Goal: Check status: Check status

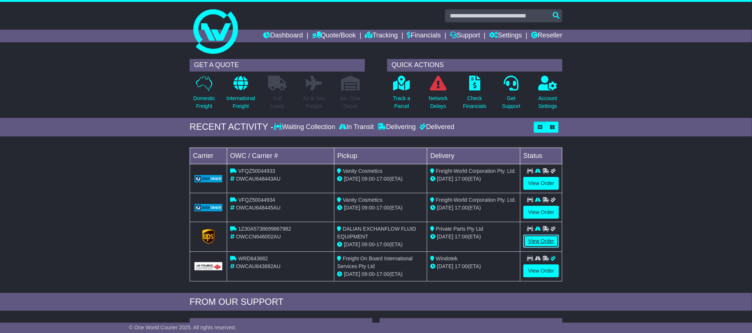
click at [550, 243] on link "View Order" at bounding box center [542, 241] width 36 height 13
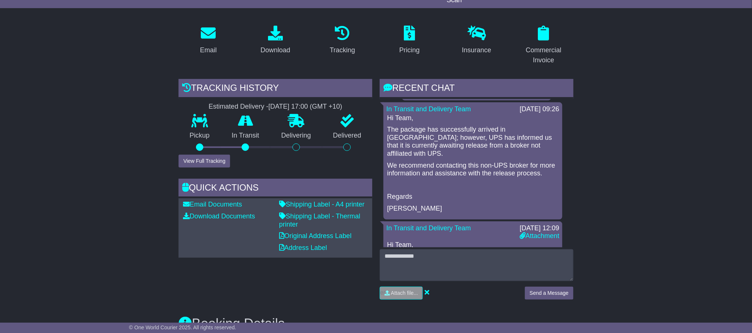
scroll to position [223, 0]
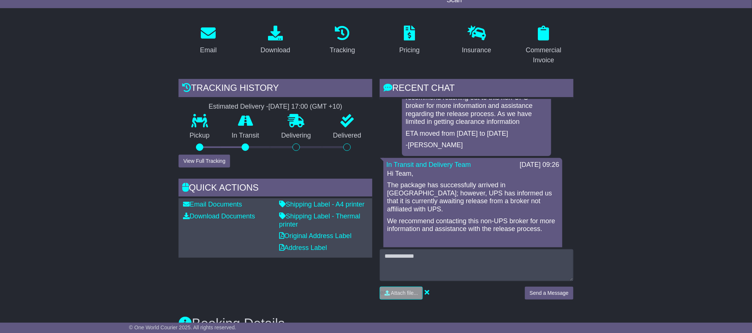
drag, startPoint x: 485, startPoint y: 133, endPoint x: 511, endPoint y: 133, distance: 25.6
click at [511, 133] on p "ETA moved from [DATE] to [DATE]" at bounding box center [477, 134] width 142 height 8
click at [474, 171] on p "Hi Team," at bounding box center [473, 174] width 172 height 8
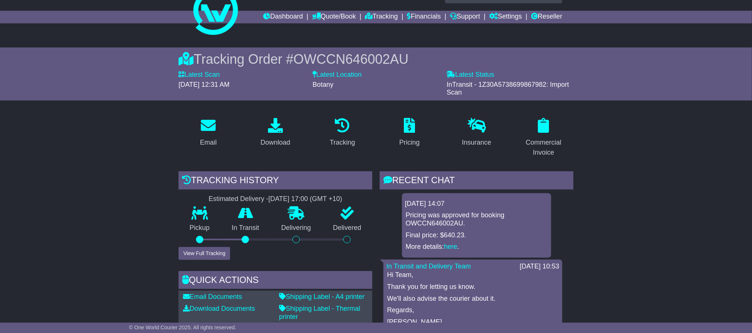
scroll to position [0, 0]
